Goal: Information Seeking & Learning: Learn about a topic

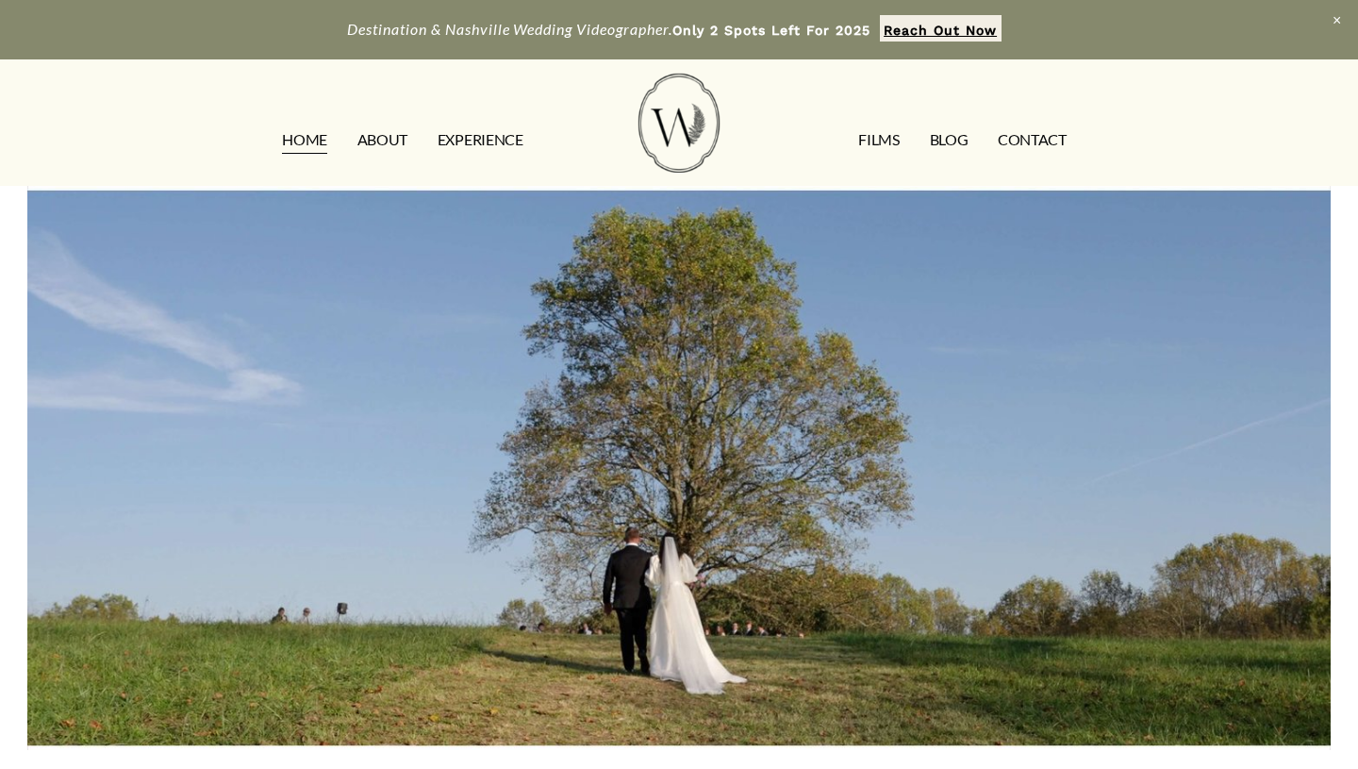
click at [874, 141] on link "FILMS" at bounding box center [878, 140] width 41 height 30
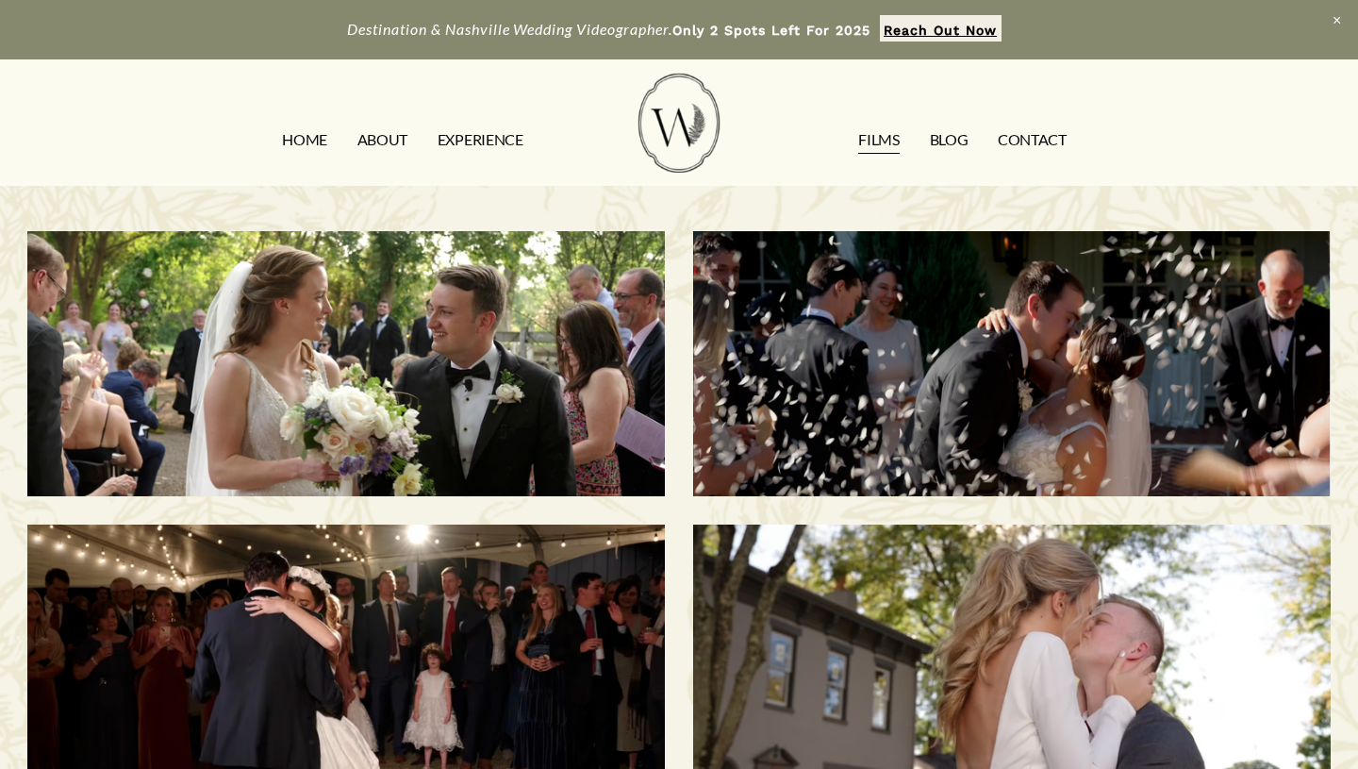
click at [476, 129] on link "EXPERIENCE" at bounding box center [481, 140] width 86 height 30
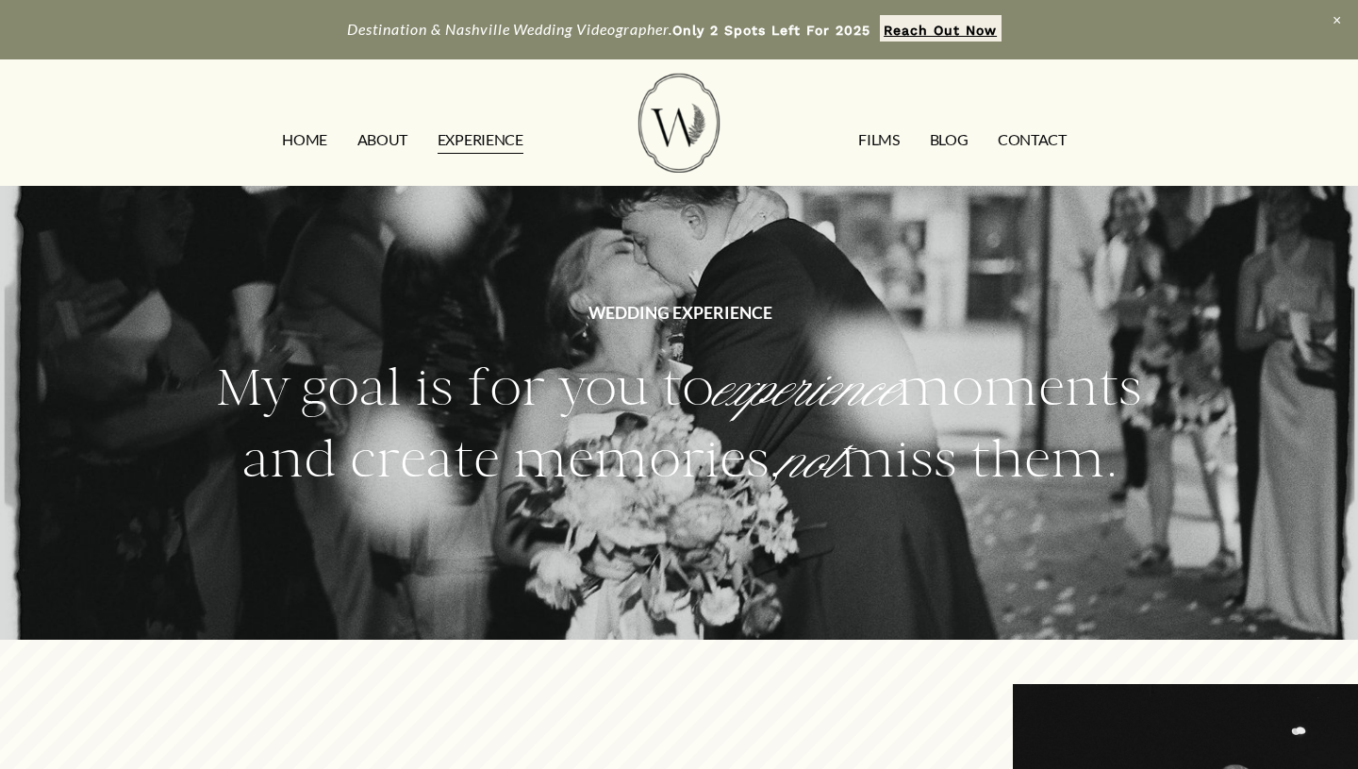
click at [957, 137] on link "Blog" at bounding box center [949, 140] width 39 height 30
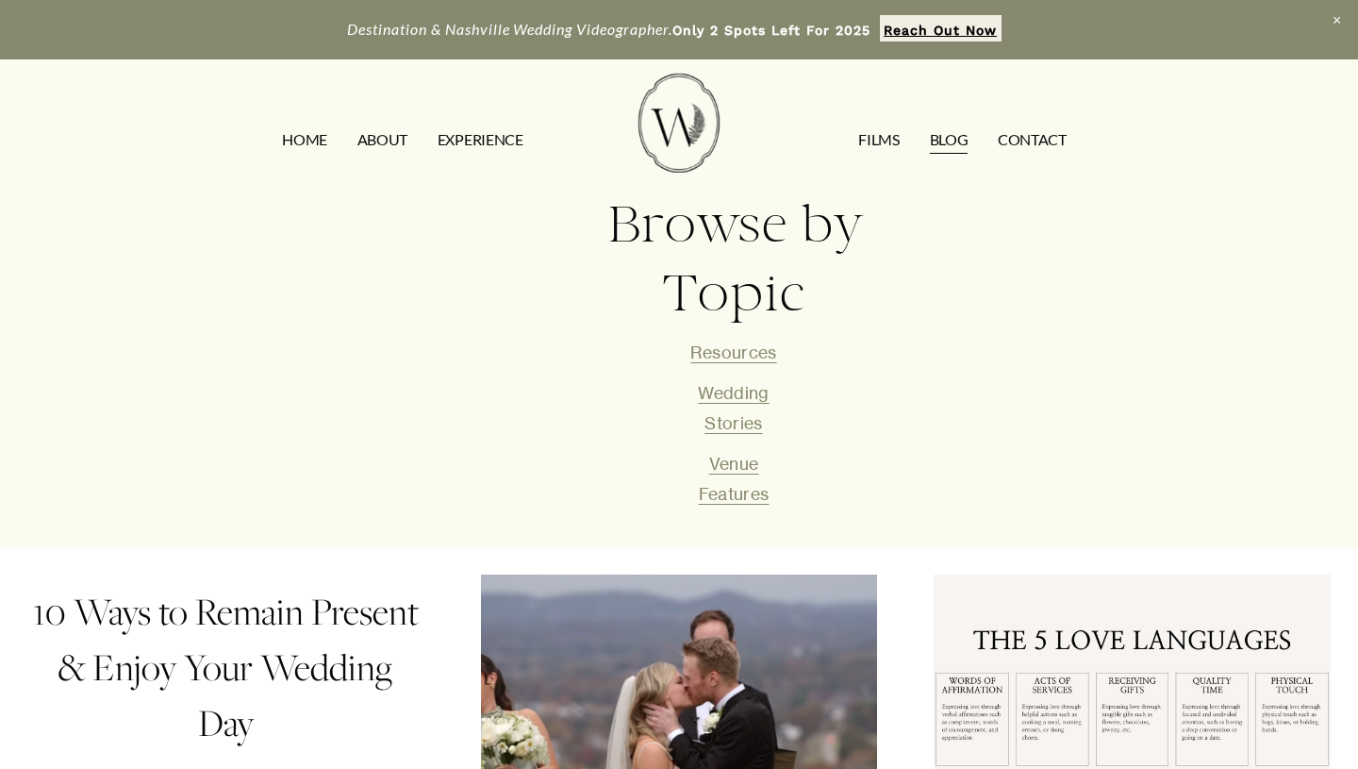
scroll to position [522, 0]
click at [737, 390] on link "Wedding Stories" at bounding box center [733, 406] width 71 height 50
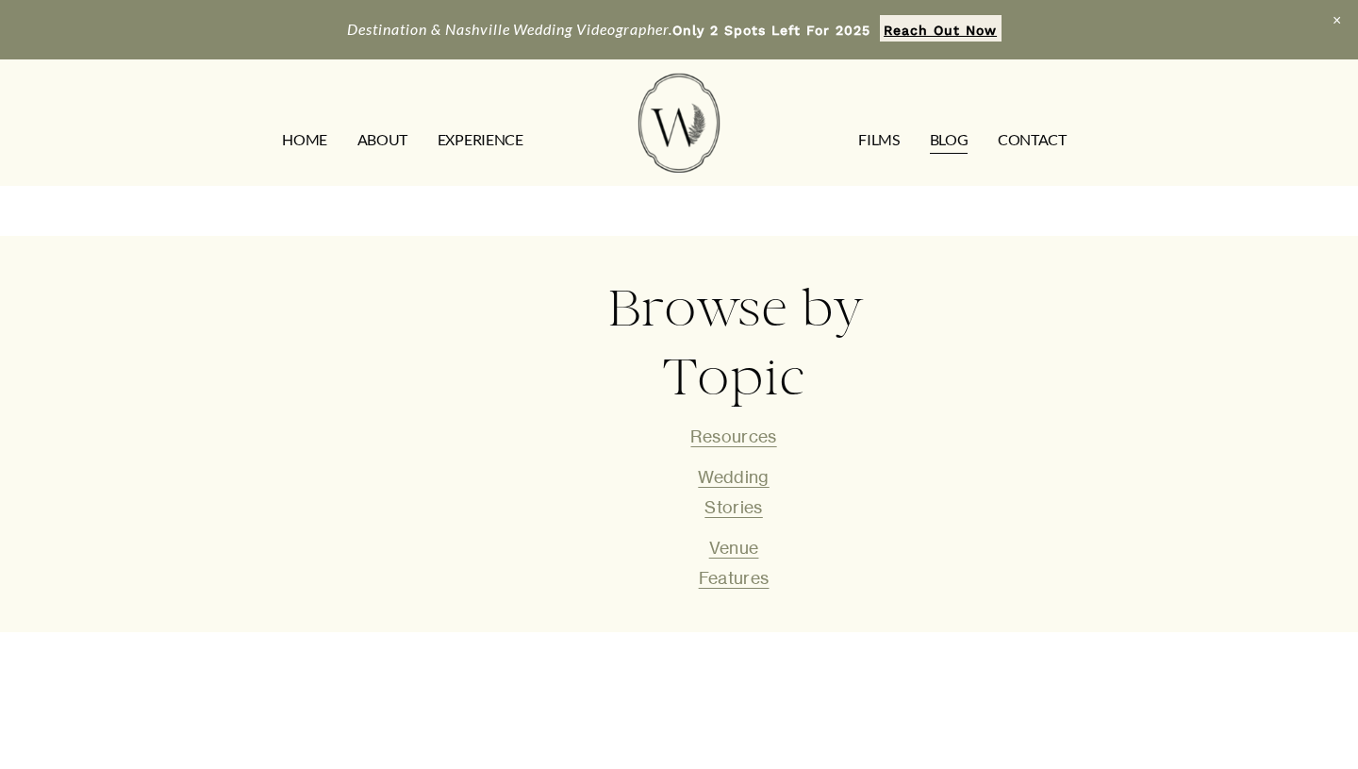
scroll to position [442, 0]
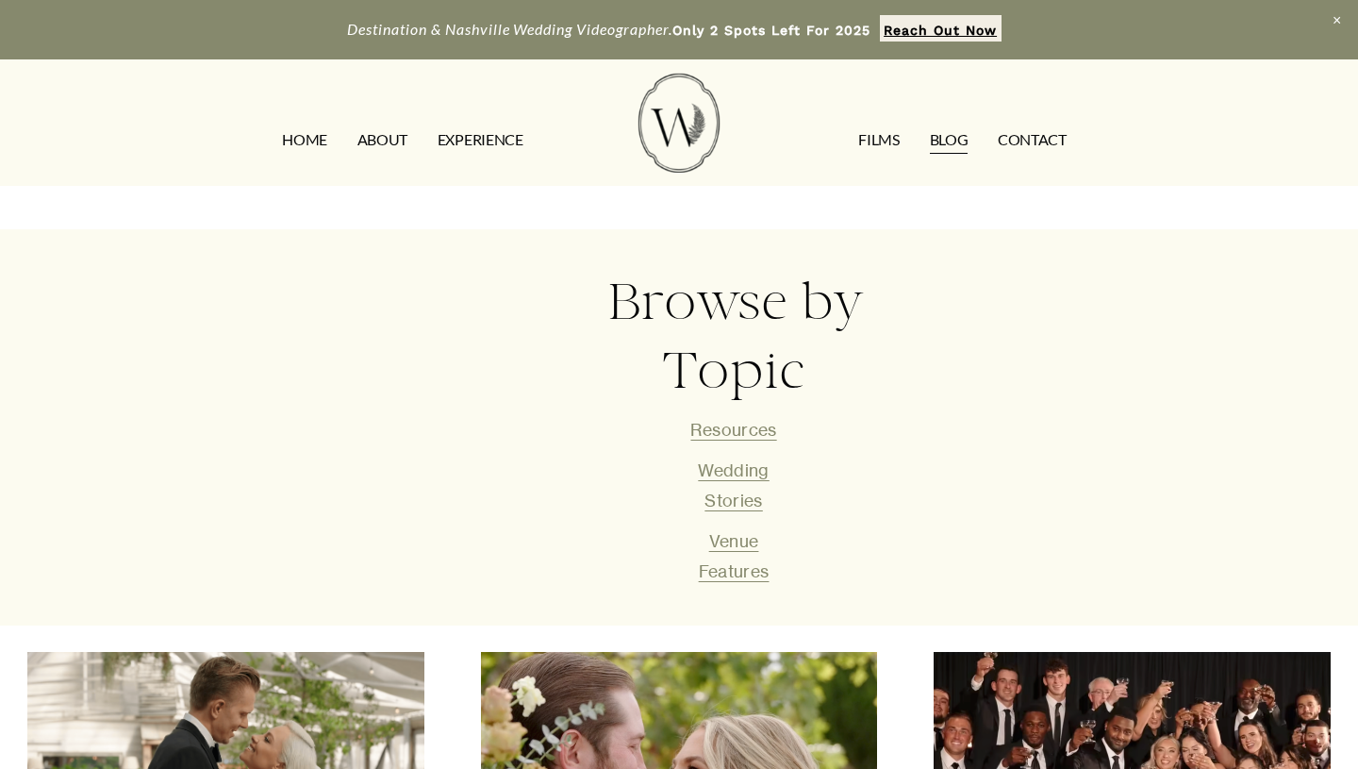
click at [735, 541] on link "Venue Features" at bounding box center [734, 556] width 71 height 50
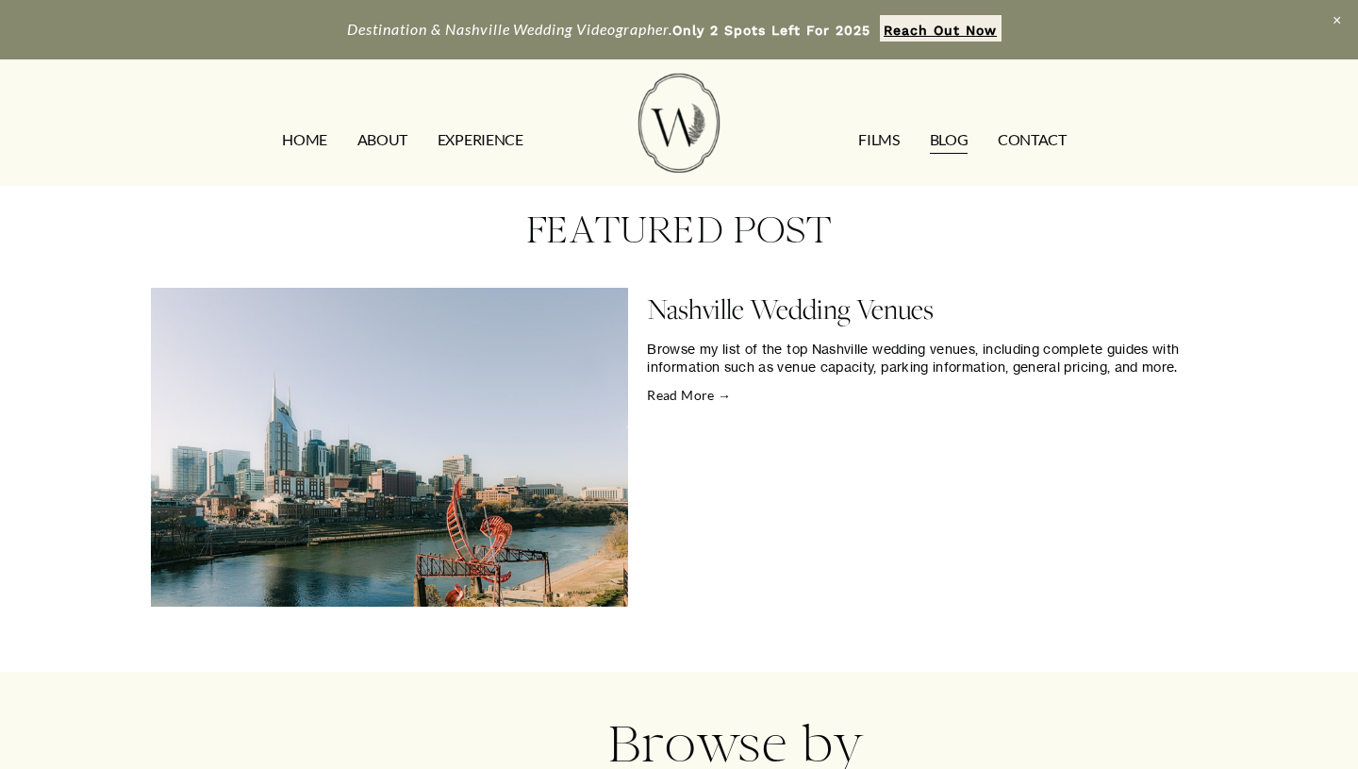
click at [686, 391] on link "Read More →" at bounding box center [926, 395] width 559 height 19
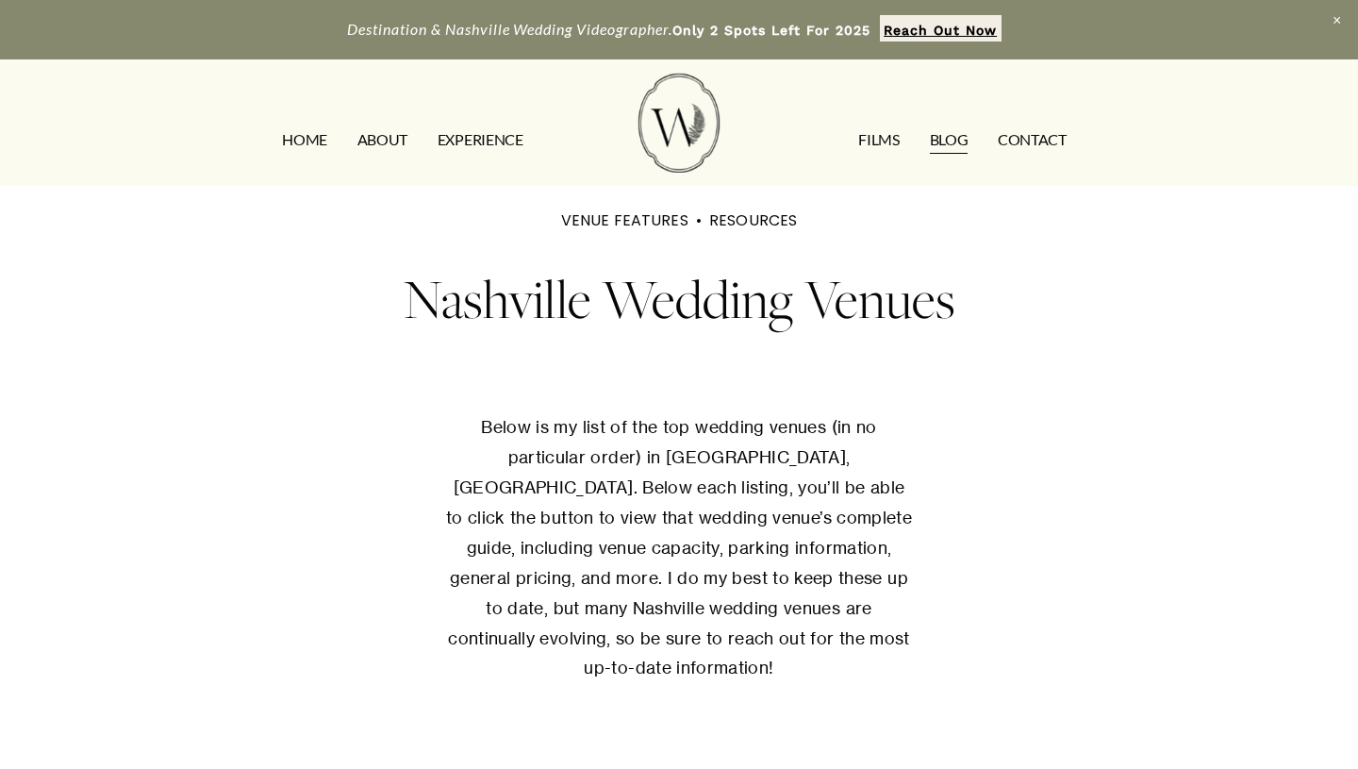
click at [877, 140] on link "FILMS" at bounding box center [878, 140] width 41 height 30
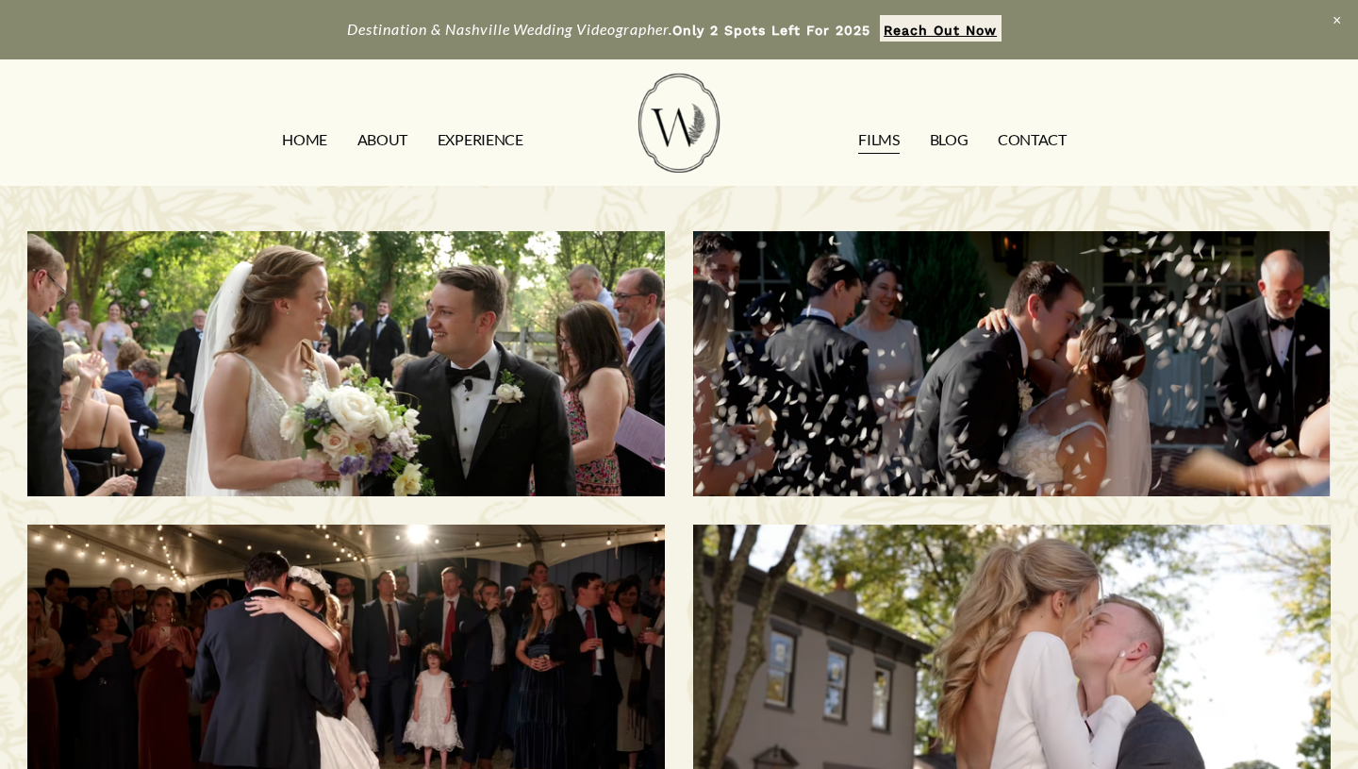
click at [377, 342] on h3 "[PERSON_NAME] & [PERSON_NAME] | [GEOGRAPHIC_DATA], [GEOGRAPHIC_DATA]" at bounding box center [346, 364] width 549 height 222
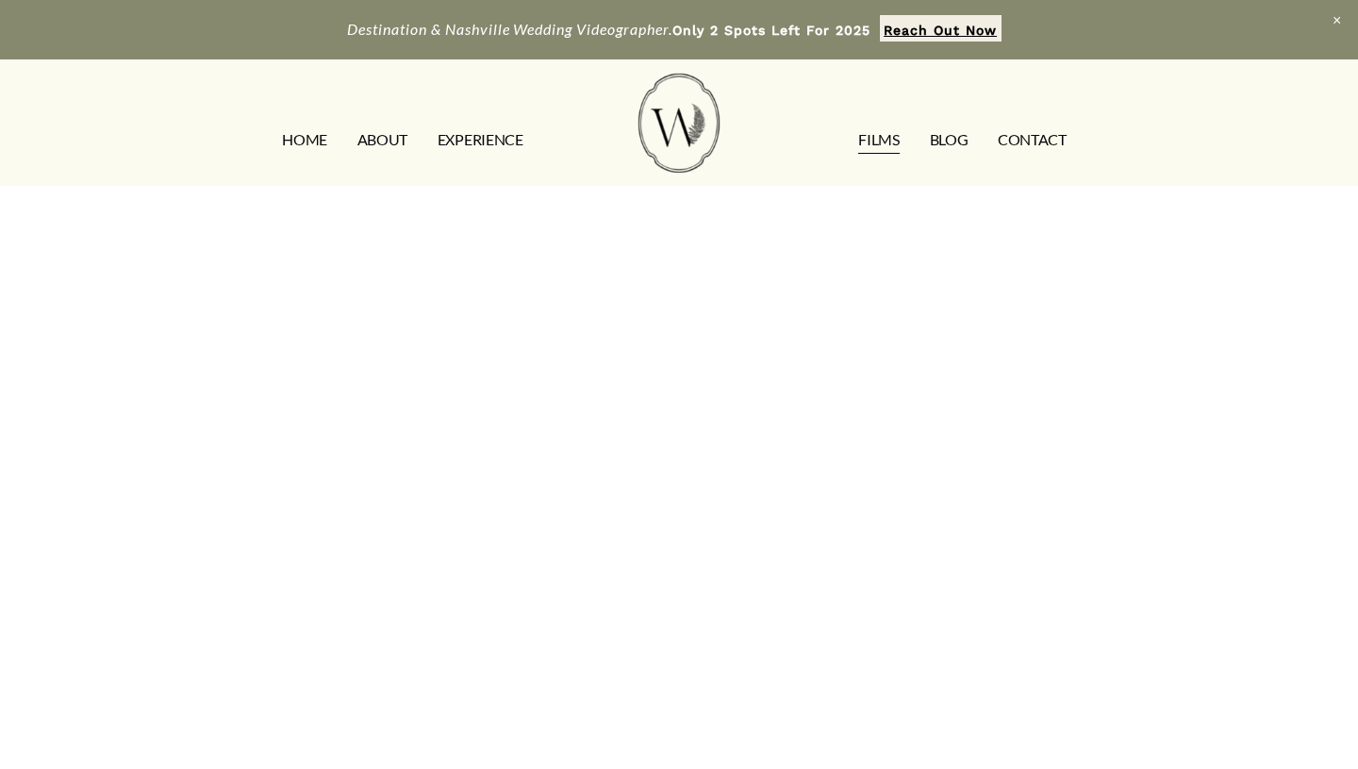
scroll to position [299, 0]
